Goal: Information Seeking & Learning: Learn about a topic

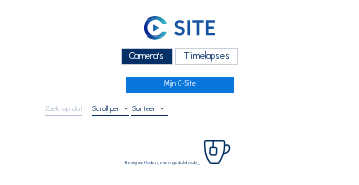
click at [141, 57] on div "Camera's" at bounding box center [146, 57] width 51 height 17
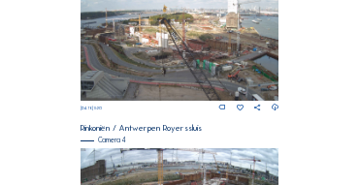
scroll to position [704, 0]
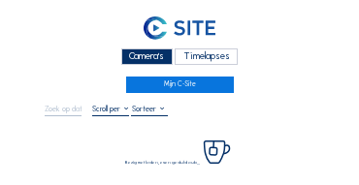
click at [132, 54] on div "Camera's" at bounding box center [146, 57] width 51 height 17
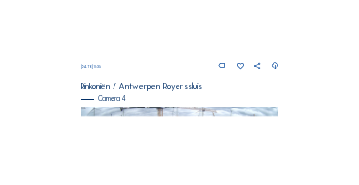
scroll to position [716, 0]
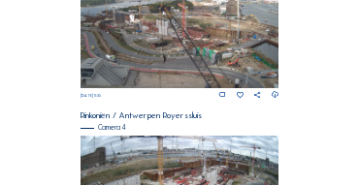
click at [181, 38] on img at bounding box center [180, 33] width 199 height 112
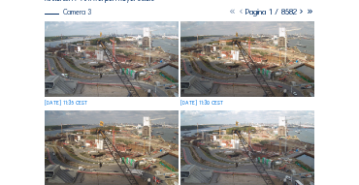
scroll to position [136, 0]
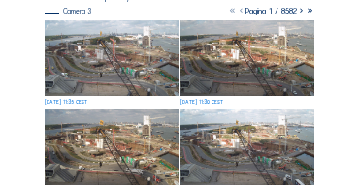
click at [149, 53] on img at bounding box center [112, 58] width 134 height 76
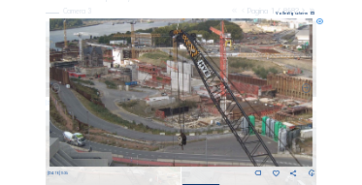
click at [173, 74] on img at bounding box center [182, 92] width 264 height 149
click at [317, 23] on icon at bounding box center [319, 21] width 7 height 7
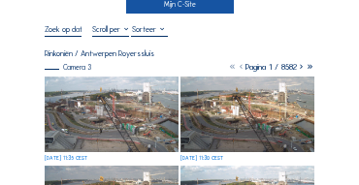
scroll to position [78, 0]
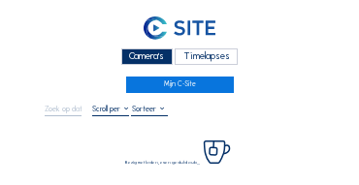
drag, startPoint x: 150, startPoint y: 53, endPoint x: 141, endPoint y: 54, distance: 9.8
click at [151, 54] on div "Camera's" at bounding box center [146, 57] width 51 height 17
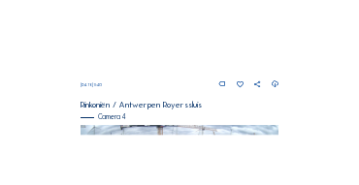
scroll to position [723, 0]
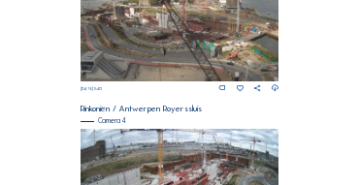
click at [171, 47] on img at bounding box center [180, 26] width 199 height 112
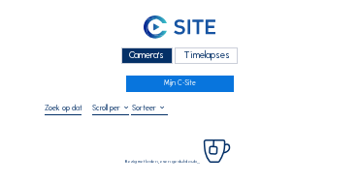
scroll to position [78, 0]
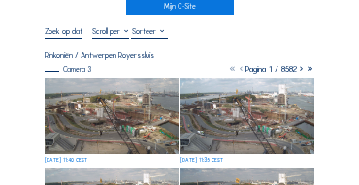
click at [135, 90] on img at bounding box center [112, 117] width 134 height 76
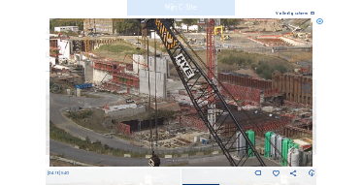
drag, startPoint x: 121, startPoint y: 83, endPoint x: 177, endPoint y: 89, distance: 55.6
click at [177, 89] on img at bounding box center [182, 92] width 264 height 149
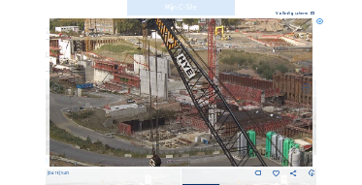
click at [158, 90] on img at bounding box center [182, 92] width 264 height 149
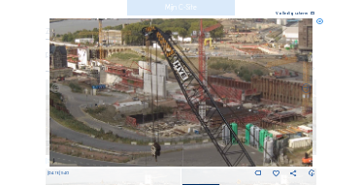
click at [319, 22] on icon at bounding box center [319, 21] width 7 height 7
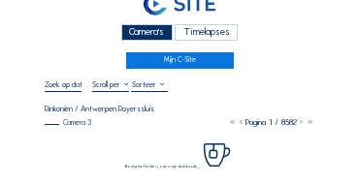
scroll to position [0, 0]
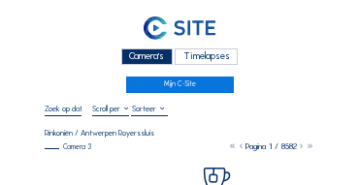
click at [142, 50] on div "Camera's" at bounding box center [146, 57] width 51 height 17
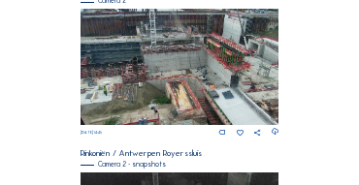
scroll to position [175, 0]
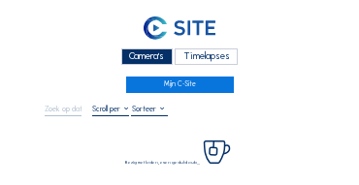
click at [142, 50] on div "Camera's" at bounding box center [146, 57] width 51 height 17
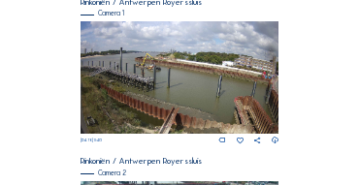
scroll to position [180, 0]
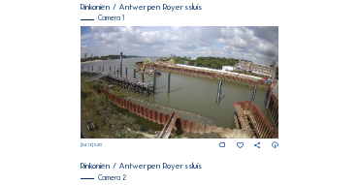
click at [146, 67] on img at bounding box center [180, 82] width 199 height 113
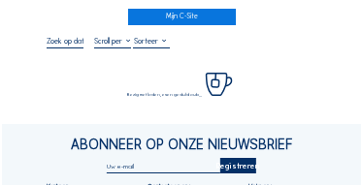
scroll to position [78, 0]
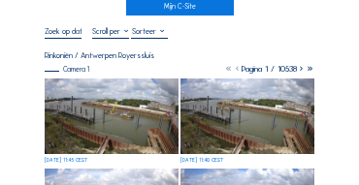
click at [99, 90] on img at bounding box center [112, 117] width 134 height 76
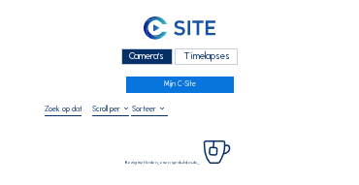
click at [121, 56] on div "Camera's" at bounding box center [146, 57] width 51 height 17
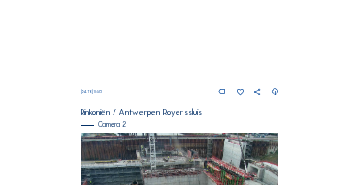
scroll to position [214, 0]
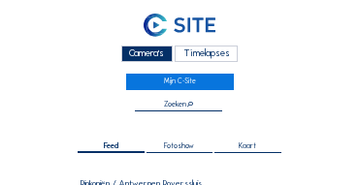
scroll to position [136, 0]
